Goal: Transaction & Acquisition: Purchase product/service

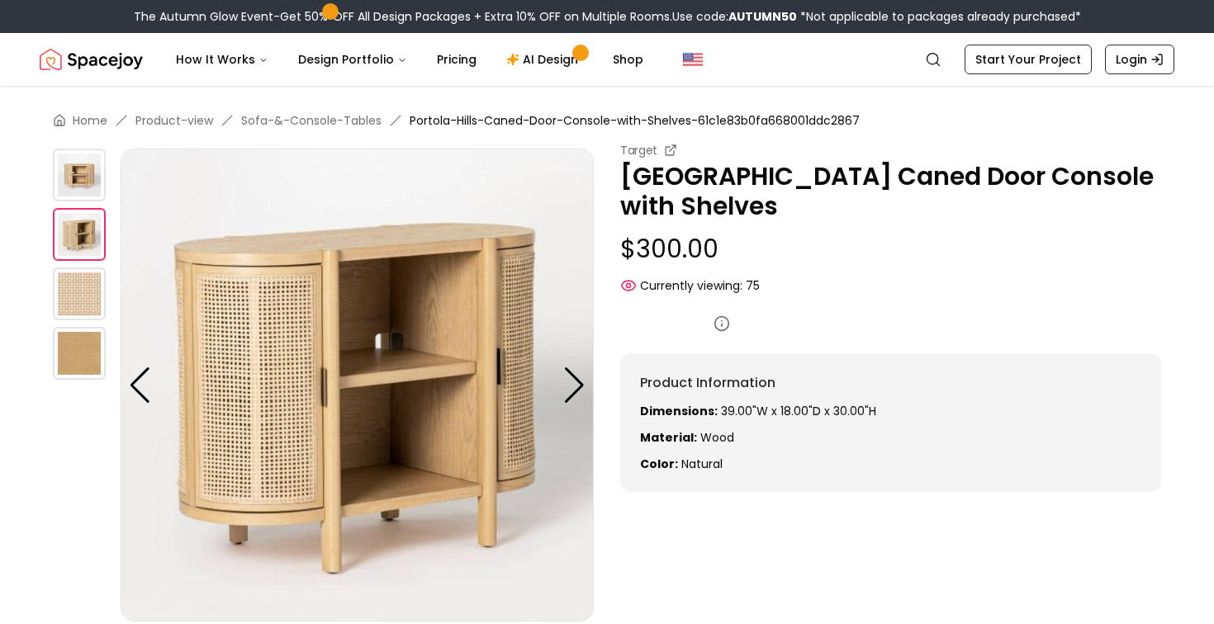
click at [761, 171] on p "[GEOGRAPHIC_DATA] Caned Door Console with Shelves" at bounding box center [890, 191] width 541 height 59
click at [804, 177] on p "[GEOGRAPHIC_DATA] Caned Door Console with Shelves" at bounding box center [890, 191] width 541 height 59
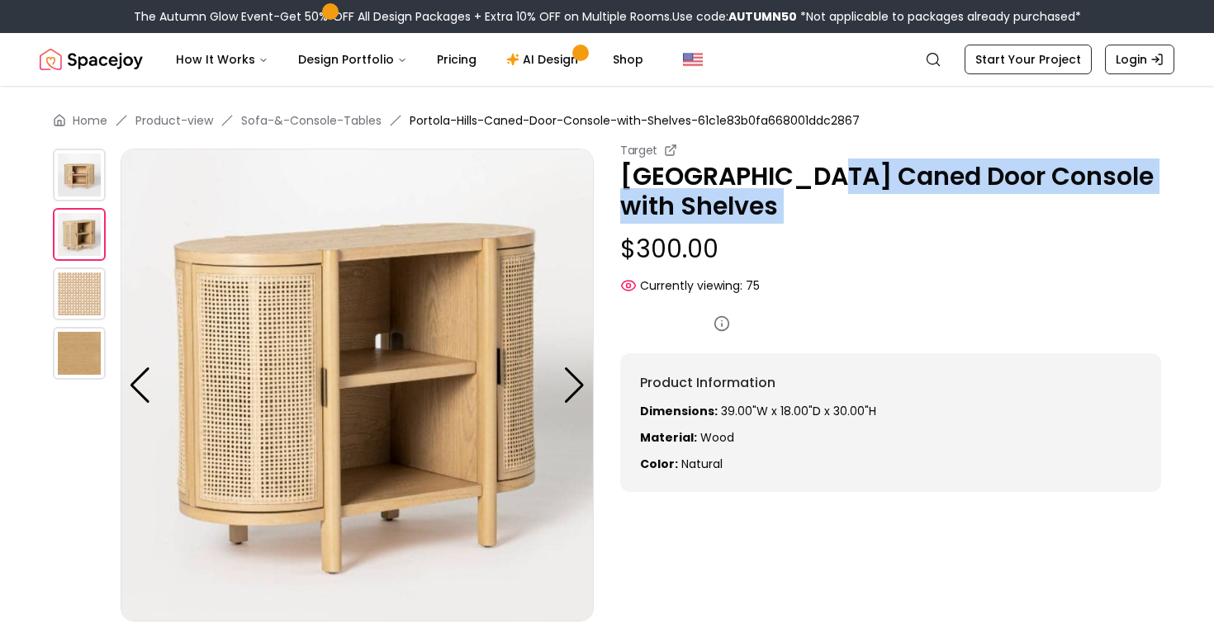
drag, startPoint x: 779, startPoint y: 178, endPoint x: 779, endPoint y: 226, distance: 48.7
click at [779, 226] on div "Target [GEOGRAPHIC_DATA] Caned Door Console with Shelves $300.00 Currently view…" at bounding box center [890, 218] width 541 height 152
copy p "Caned Door Console with Shelves"
click at [712, 219] on p "[GEOGRAPHIC_DATA] Caned Door Console with Shelves" at bounding box center [890, 191] width 541 height 59
